Goal: Task Accomplishment & Management: Use online tool/utility

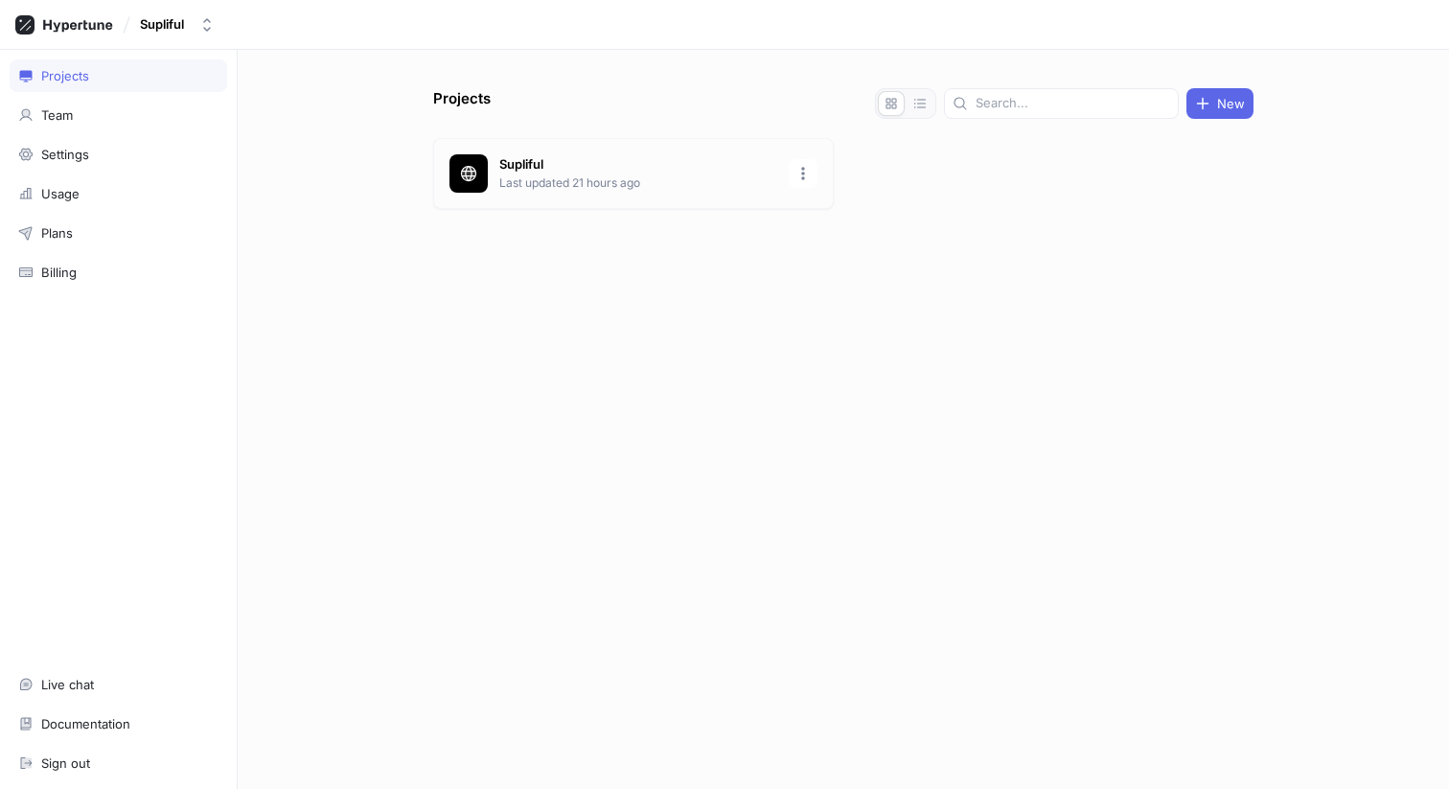
click at [531, 186] on p "Last updated 21 hours ago" at bounding box center [638, 182] width 278 height 17
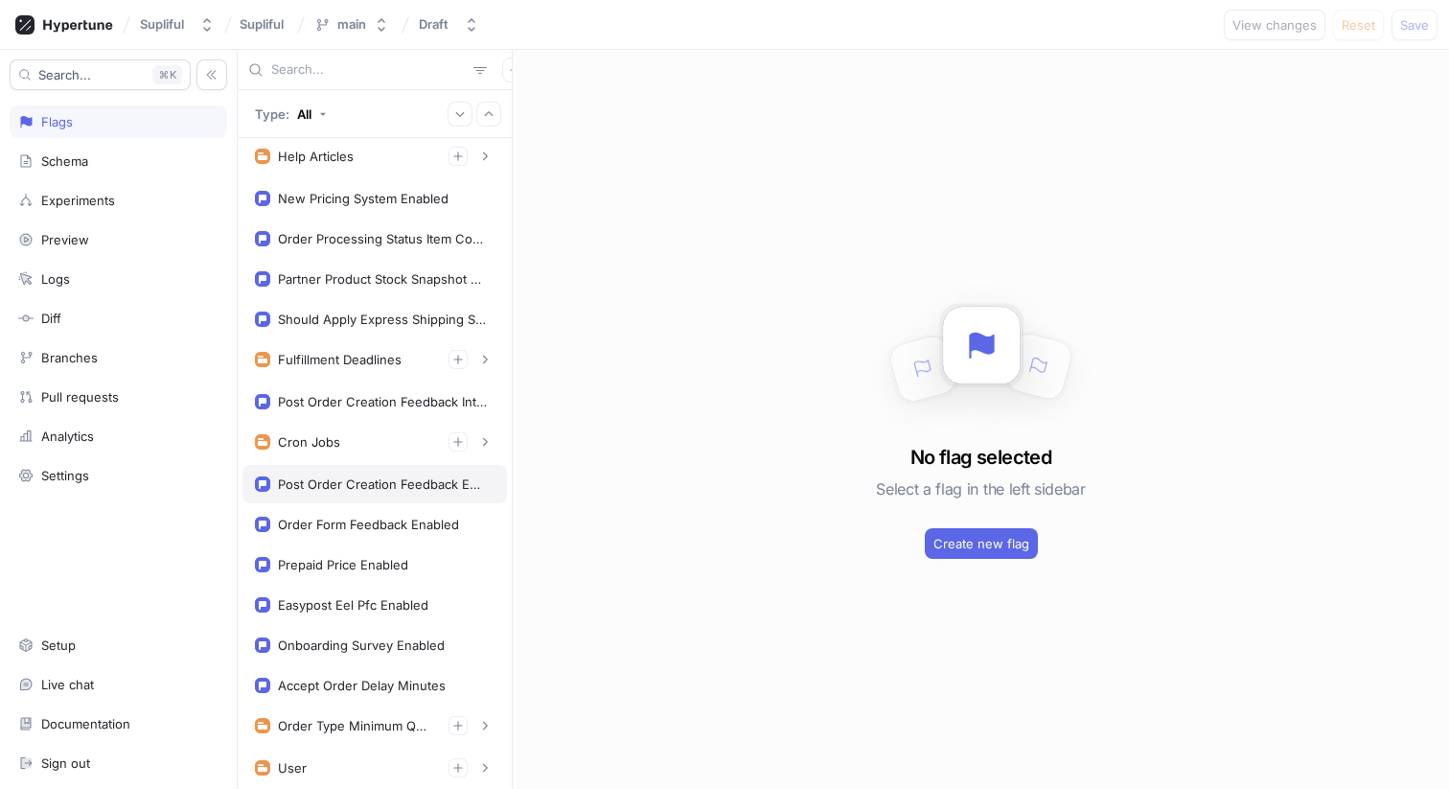
scroll to position [807, 0]
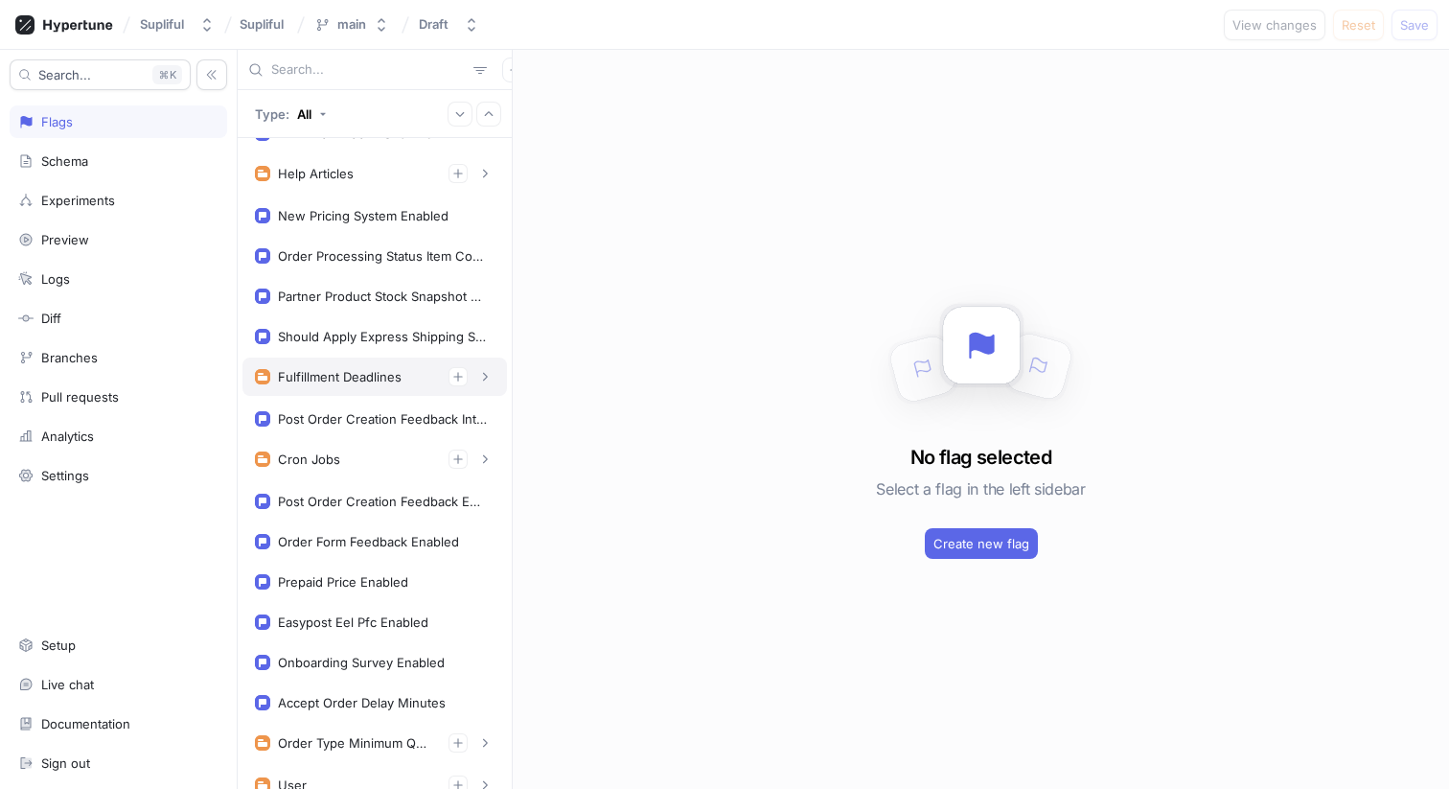
scroll to position [609, 0]
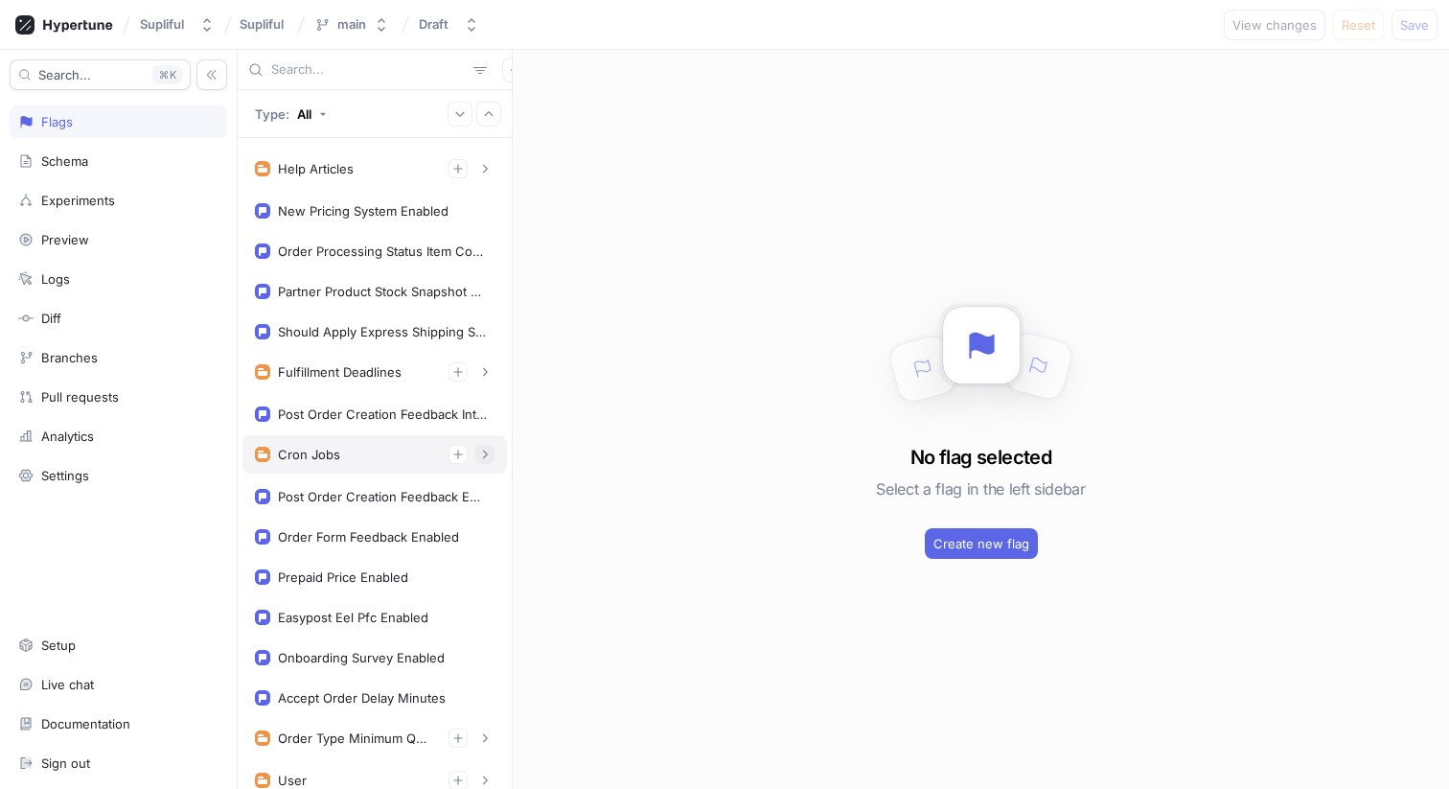
click at [483, 453] on icon "button" at bounding box center [485, 455] width 5 height 9
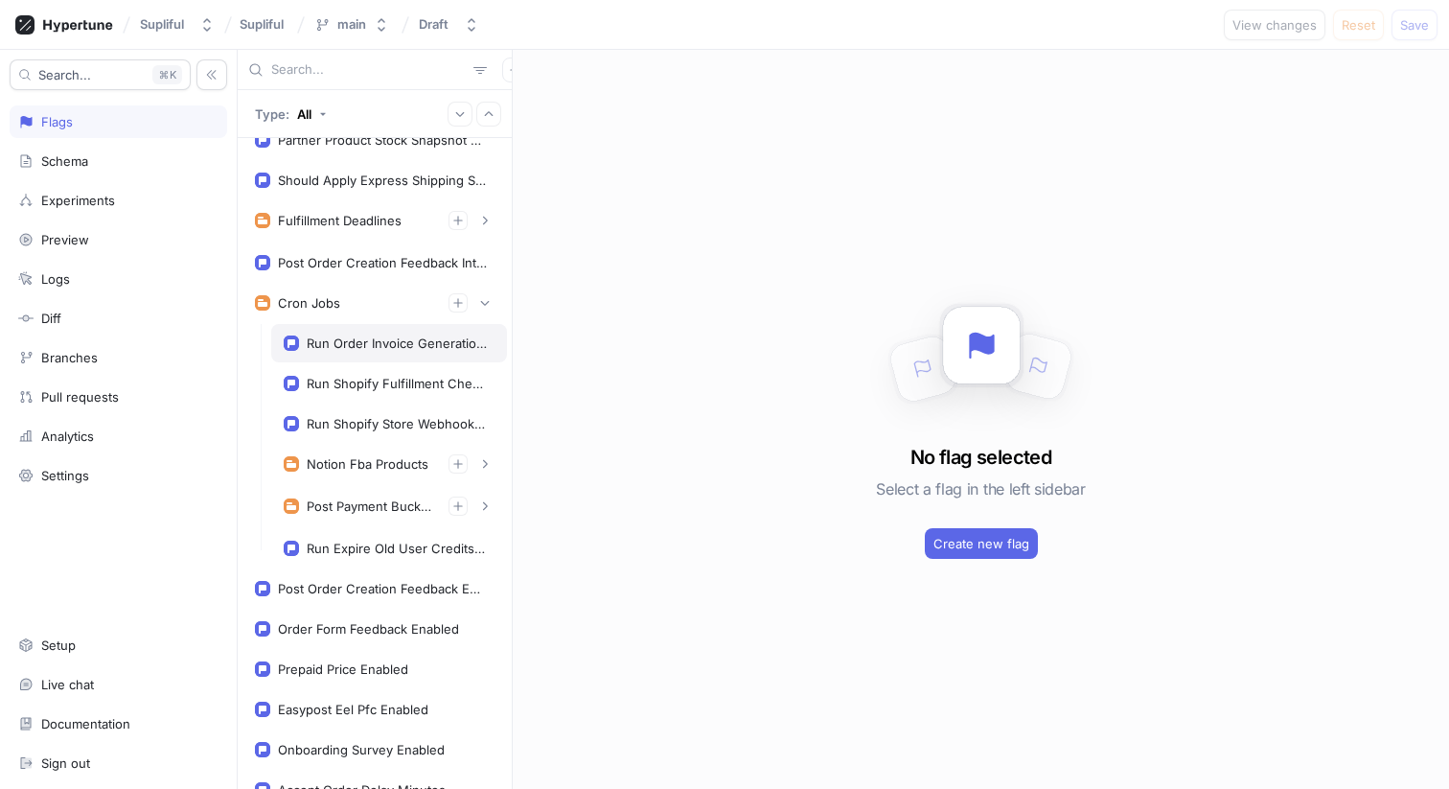
scroll to position [775, 0]
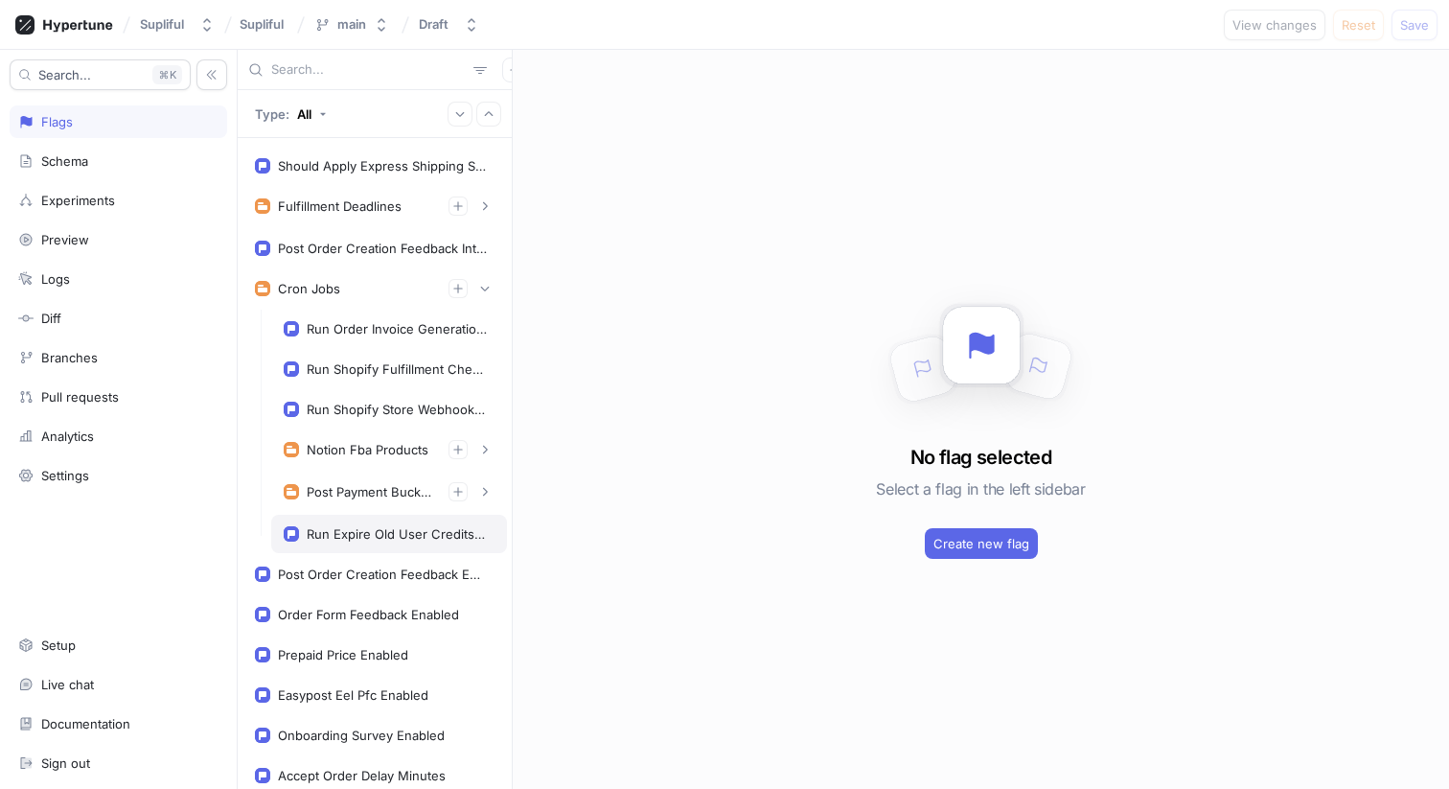
click at [347, 534] on div "Run Expire Old User Credits Cron" at bounding box center [397, 533] width 180 height 15
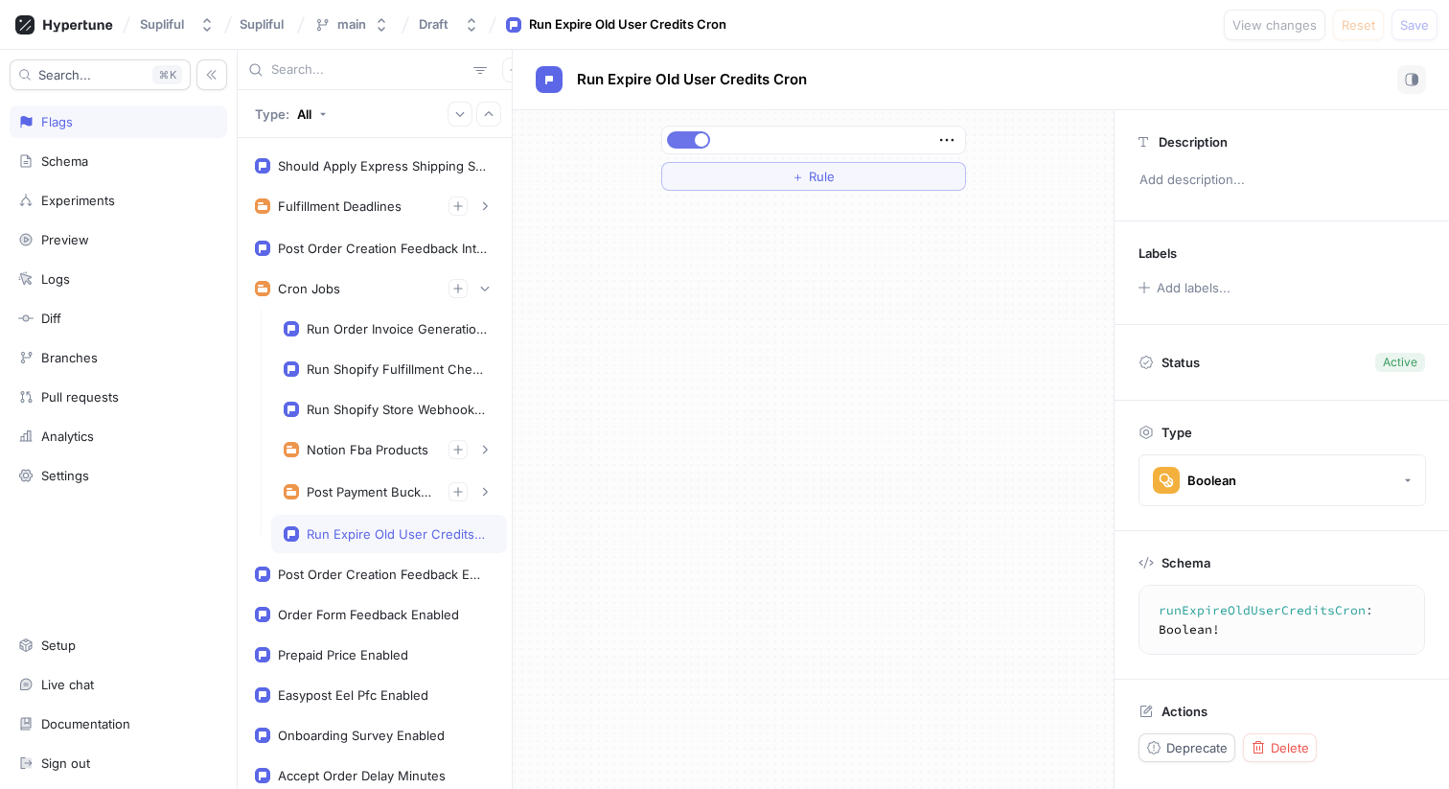
click at [681, 138] on button "button" at bounding box center [688, 139] width 43 height 17
click at [1410, 26] on span "Save" at bounding box center [1414, 25] width 29 height 12
click at [690, 134] on button "button" at bounding box center [688, 139] width 43 height 17
click at [1403, 26] on span "Save" at bounding box center [1414, 25] width 29 height 12
